Goal: Navigation & Orientation: Find specific page/section

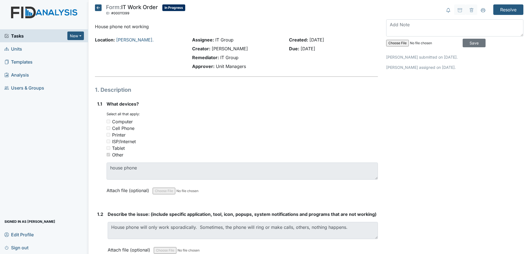
click at [98, 6] on icon at bounding box center [98, 7] width 7 height 7
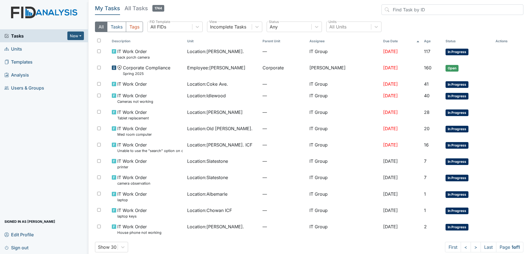
click at [136, 10] on h5 "All Tasks 1744" at bounding box center [145, 8] width 40 height 8
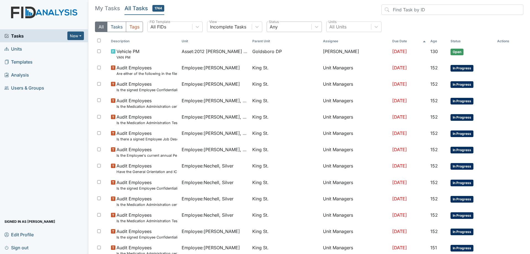
click at [310, 26] on div "Any" at bounding box center [289, 27] width 44 height 10
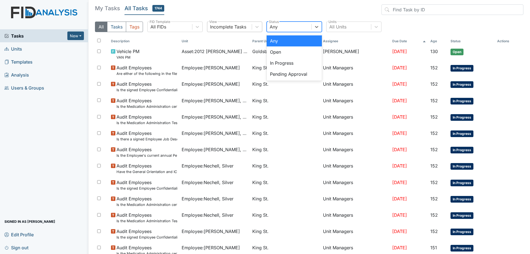
click at [233, 25] on div "Incomplete Tasks" at bounding box center [228, 26] width 36 height 7
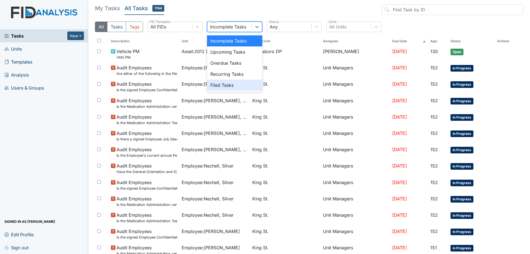
click at [232, 85] on div "Filed Tasks" at bounding box center [234, 85] width 55 height 11
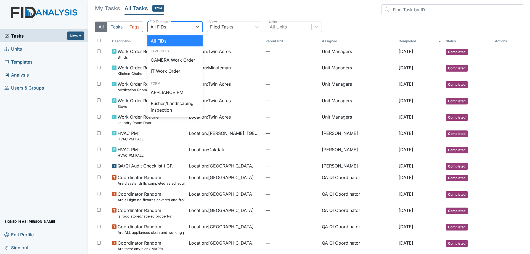
click at [191, 28] on div "All FIDs" at bounding box center [170, 27] width 44 height 10
click at [180, 72] on div "IT Work Order" at bounding box center [174, 70] width 55 height 11
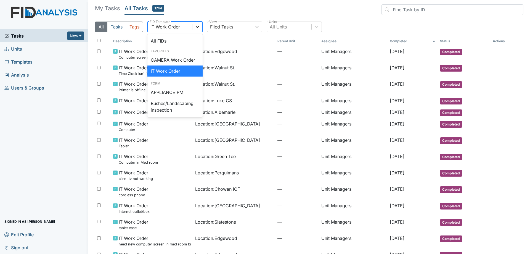
click at [196, 30] on div at bounding box center [198, 27] width 10 height 10
click at [183, 43] on div "All FIDs" at bounding box center [174, 40] width 55 height 11
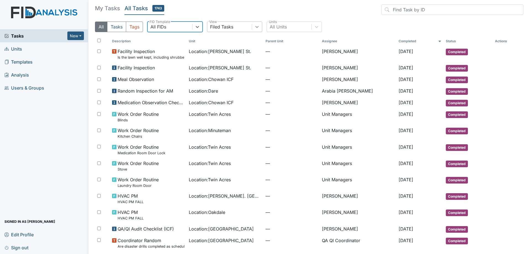
click at [254, 27] on div at bounding box center [257, 27] width 10 height 10
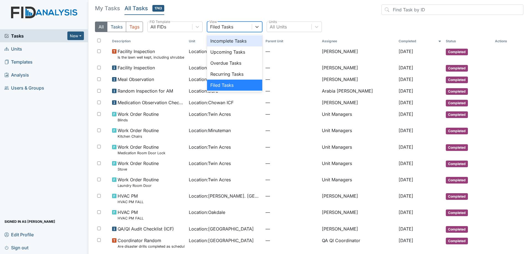
click at [248, 43] on div "Incomplete Tasks" at bounding box center [234, 40] width 55 height 11
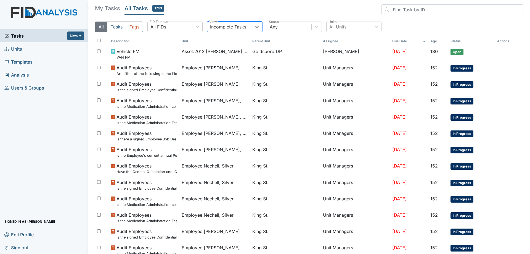
click at [103, 9] on h5 "My Tasks" at bounding box center [107, 8] width 25 height 8
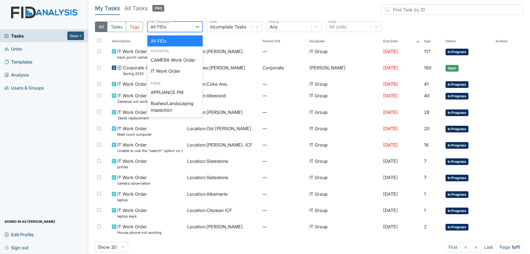
click at [173, 24] on div "All FIDs" at bounding box center [170, 27] width 44 height 10
click at [172, 73] on div "IT Work Order" at bounding box center [174, 70] width 55 height 11
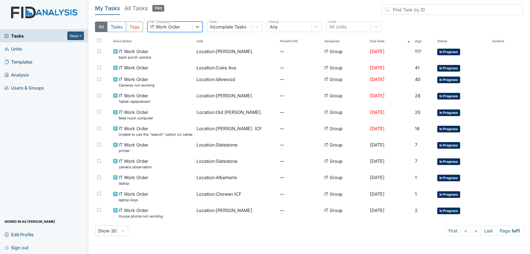
click at [245, 21] on div "My Tasks All Tasks 1743 All Tasks Tags option IT Work Order, selected. 0 result…" at bounding box center [309, 20] width 429 height 32
click at [233, 25] on div "Incomplete Tasks" at bounding box center [228, 26] width 36 height 7
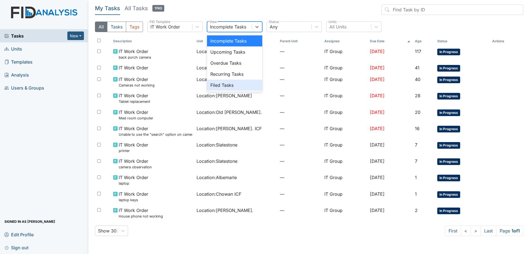
click at [226, 81] on div "Filed Tasks" at bounding box center [234, 85] width 55 height 11
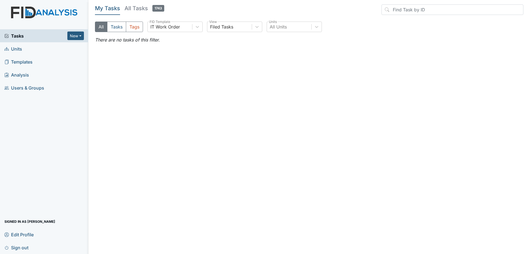
click at [139, 10] on h5 "All Tasks 1743" at bounding box center [145, 8] width 40 height 8
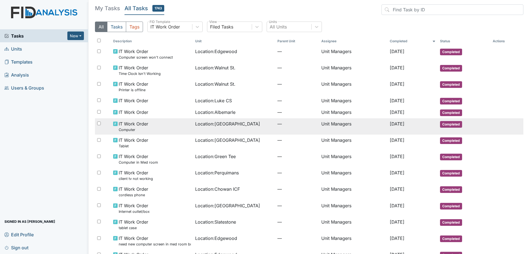
click at [217, 129] on td "Location : Cherry Lane" at bounding box center [234, 126] width 82 height 16
